Goal: Task Accomplishment & Management: Use online tool/utility

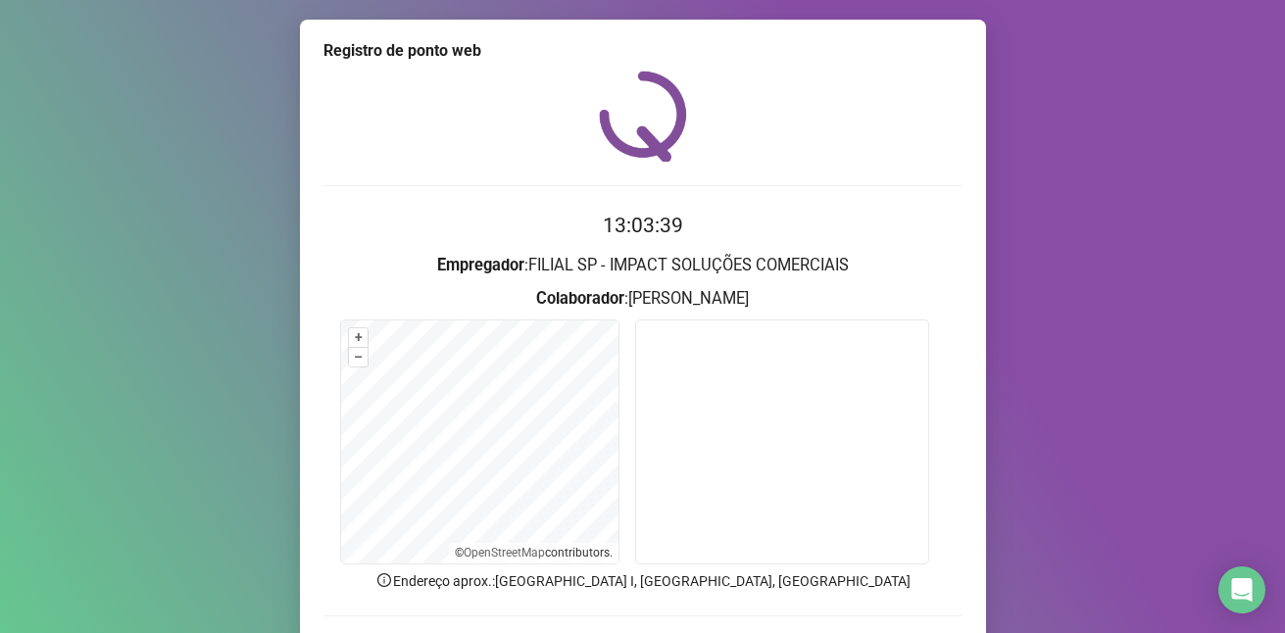
scroll to position [132, 0]
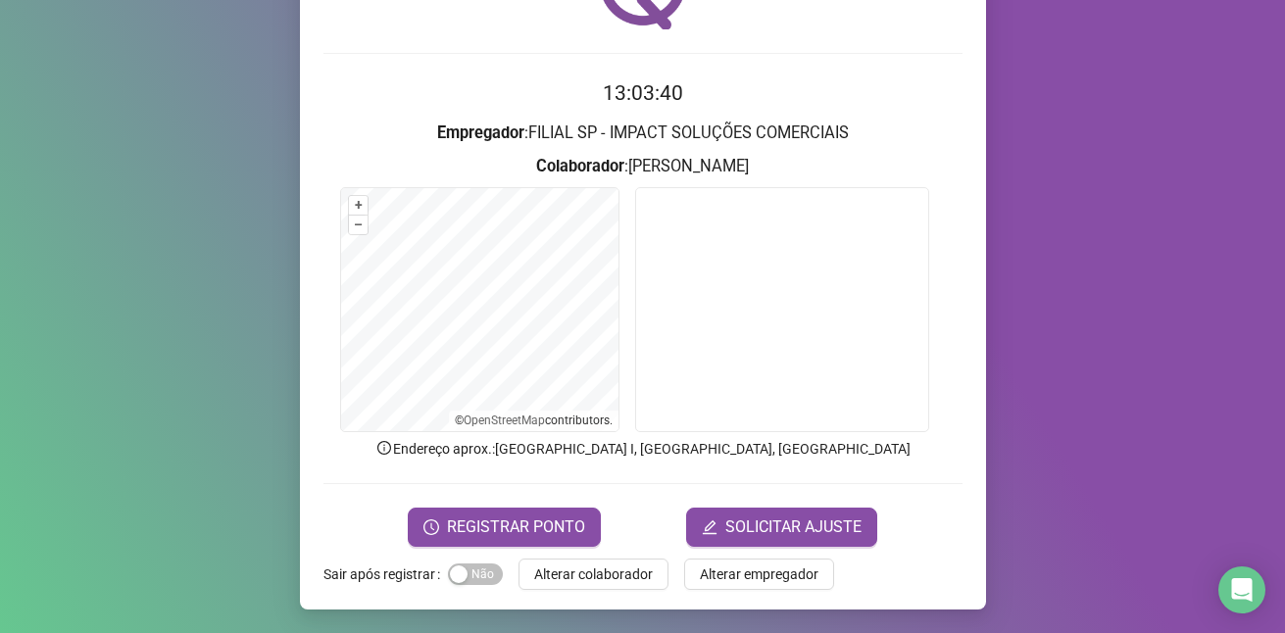
click at [145, 283] on div "Registro de ponto web 13:03:40 Empregador : FILIAL SP - IMPACT SOLUÇÕES COMERCI…" at bounding box center [642, 316] width 1285 height 633
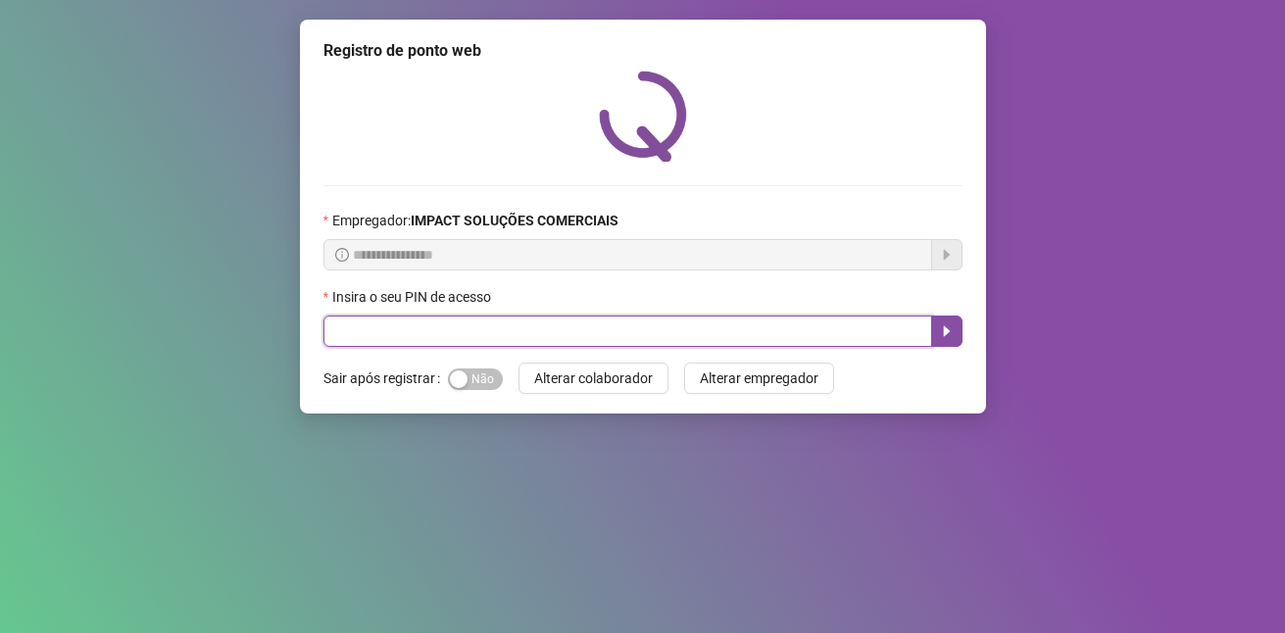
click at [425, 328] on input "text" at bounding box center [628, 331] width 609 height 31
type input "*****"
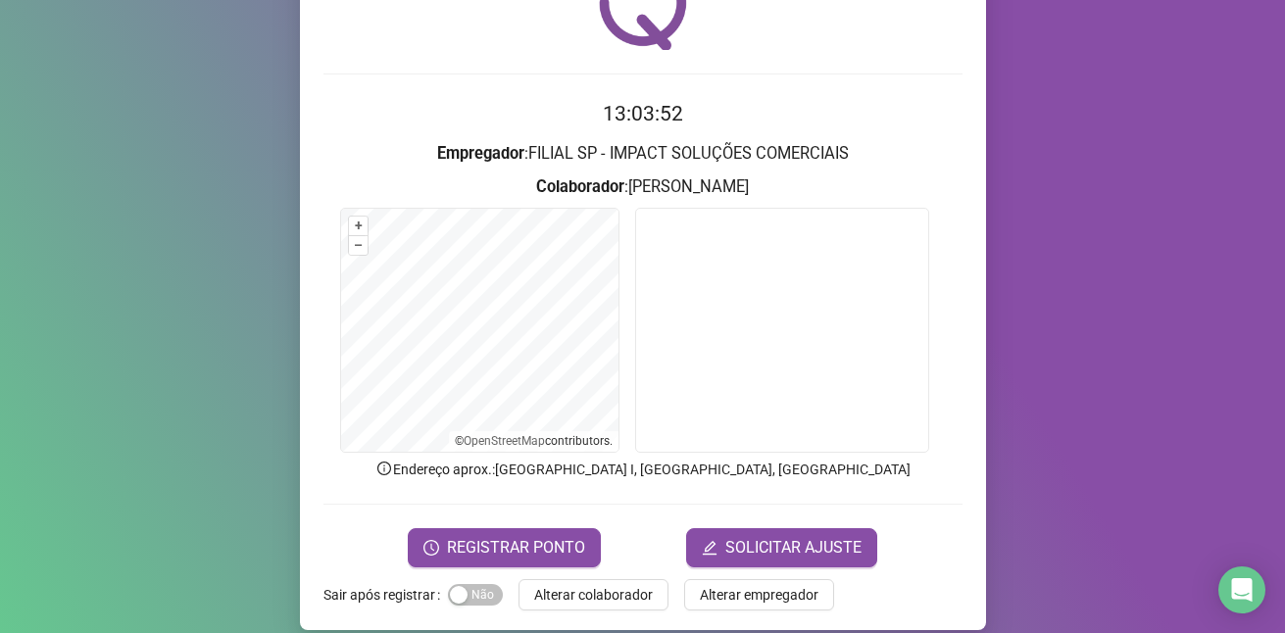
scroll to position [132, 0]
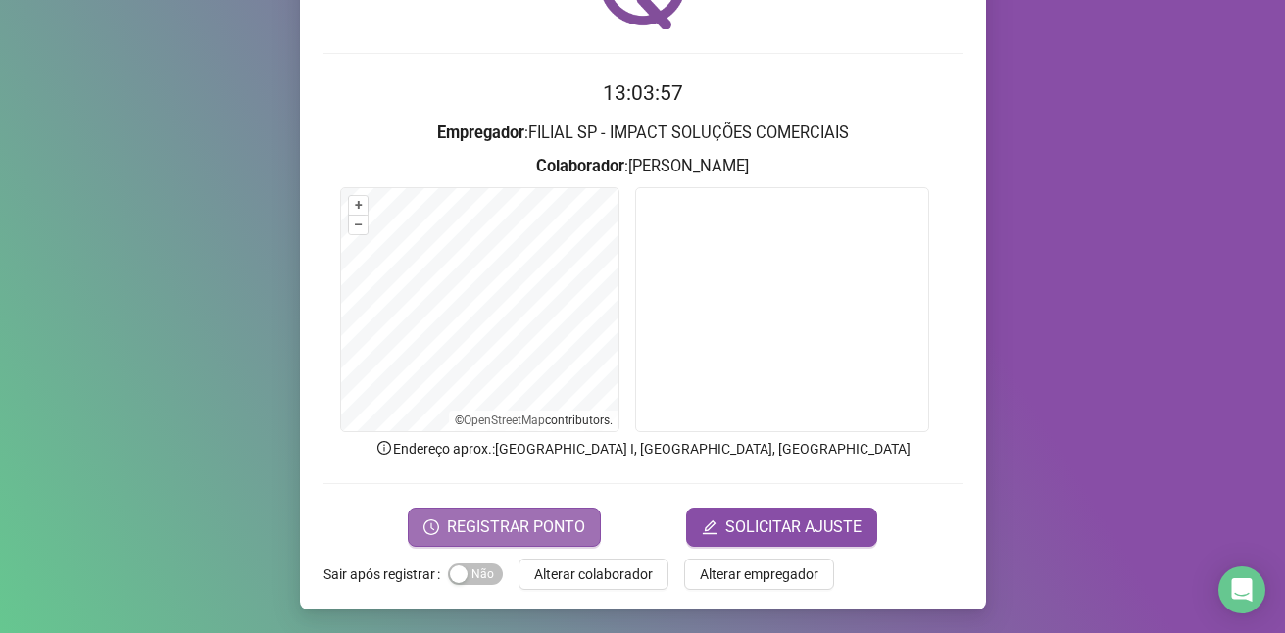
click at [526, 524] on span "REGISTRAR PONTO" at bounding box center [516, 528] width 138 height 24
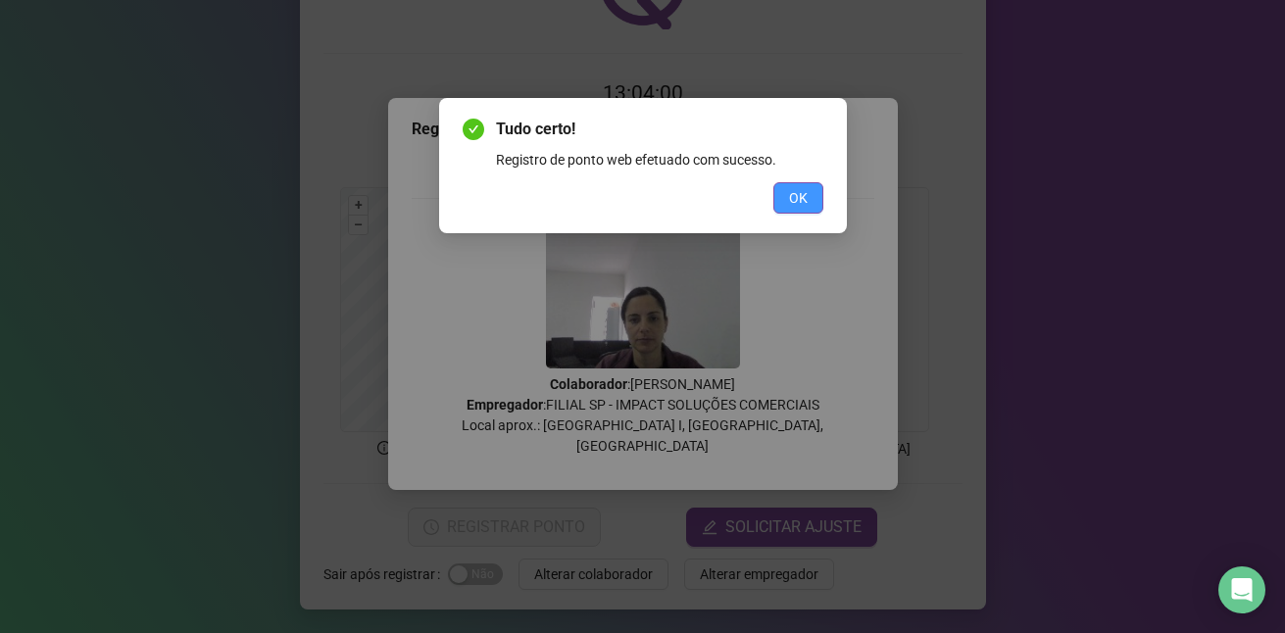
click at [795, 196] on span "OK" at bounding box center [798, 198] width 19 height 22
